Goal: Information Seeking & Learning: Check status

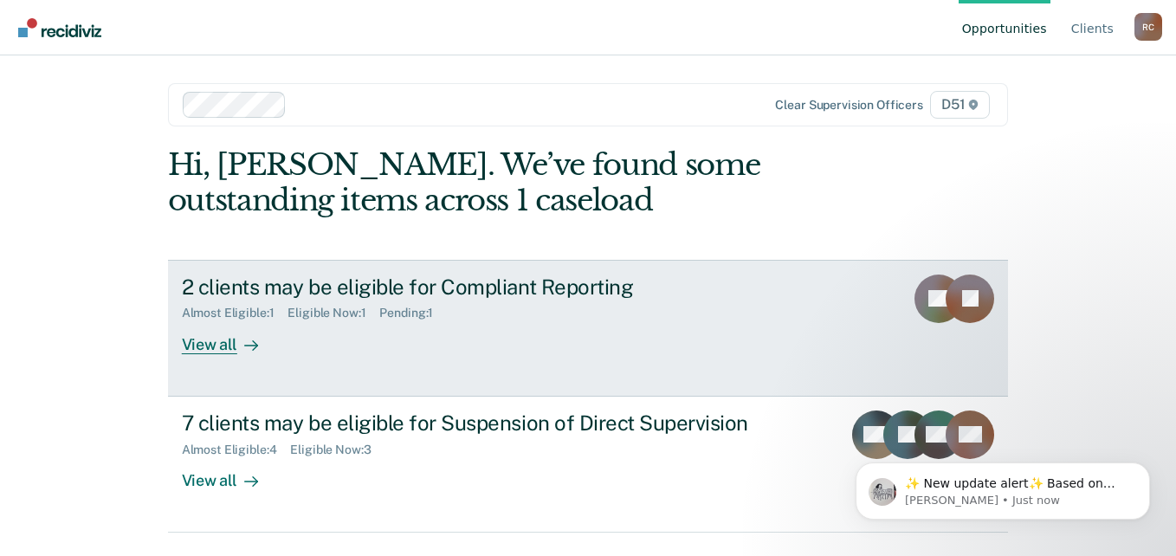
click at [233, 339] on div "View all" at bounding box center [230, 338] width 97 height 34
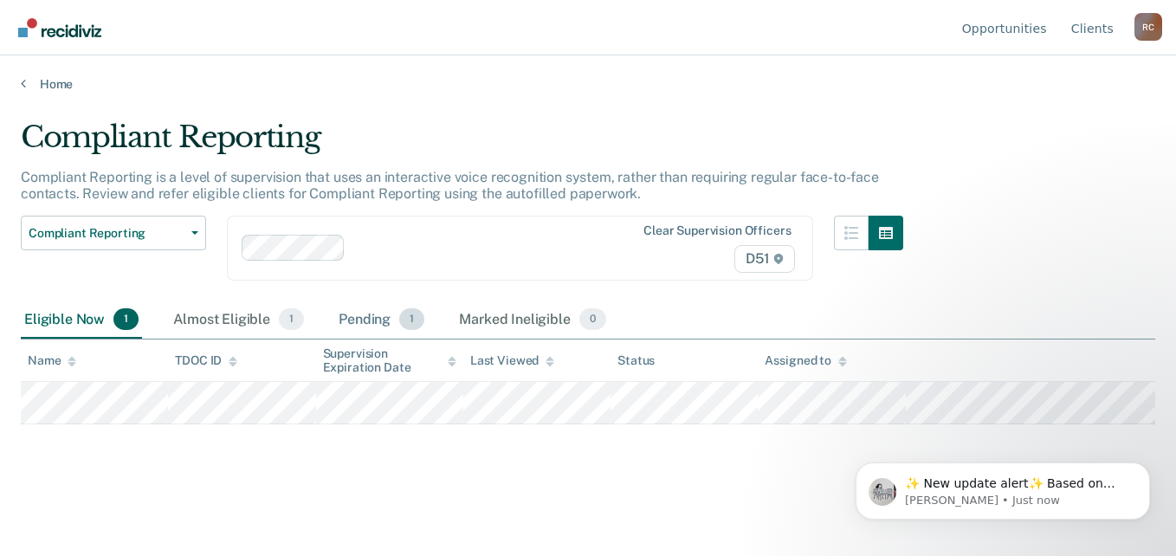
click at [379, 321] on div "Pending 1" at bounding box center [381, 320] width 93 height 38
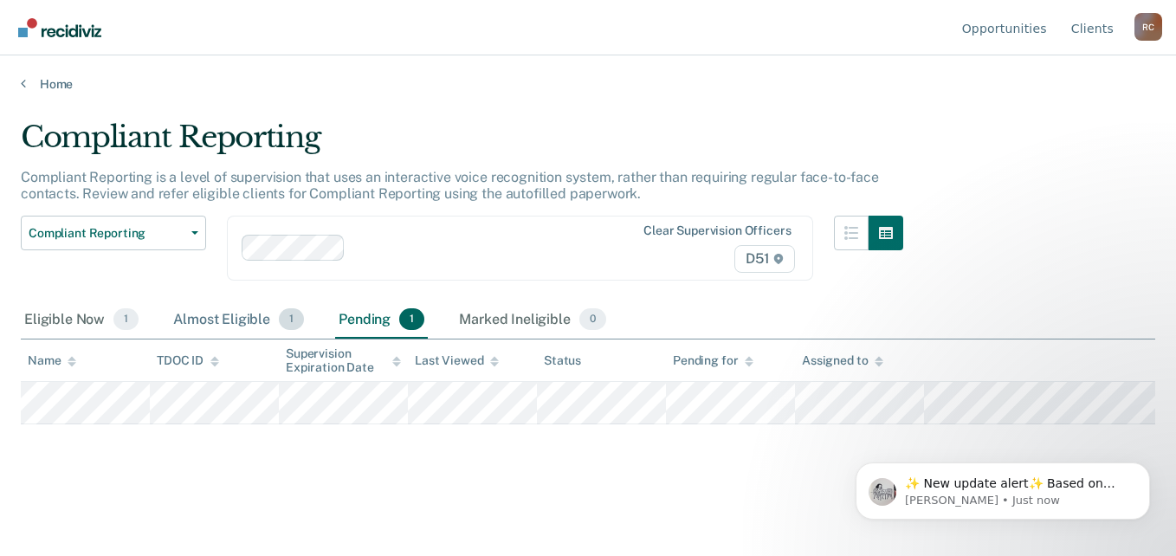
click at [236, 315] on div "Almost Eligible 1" at bounding box center [239, 320] width 138 height 38
